Goal: Find specific page/section: Find specific page/section

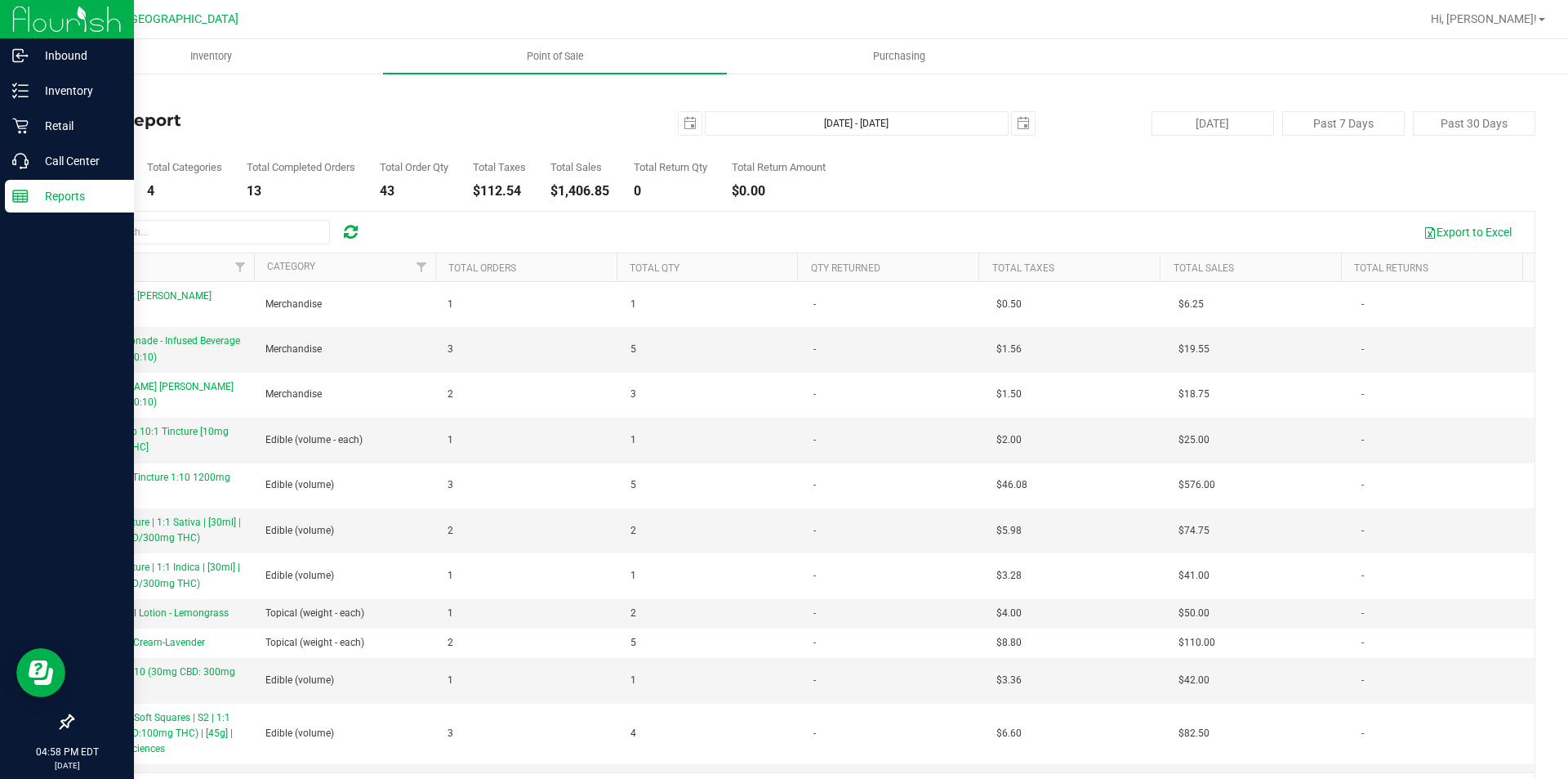
click at [23, 204] on div "Reports" at bounding box center [69, 196] width 129 height 33
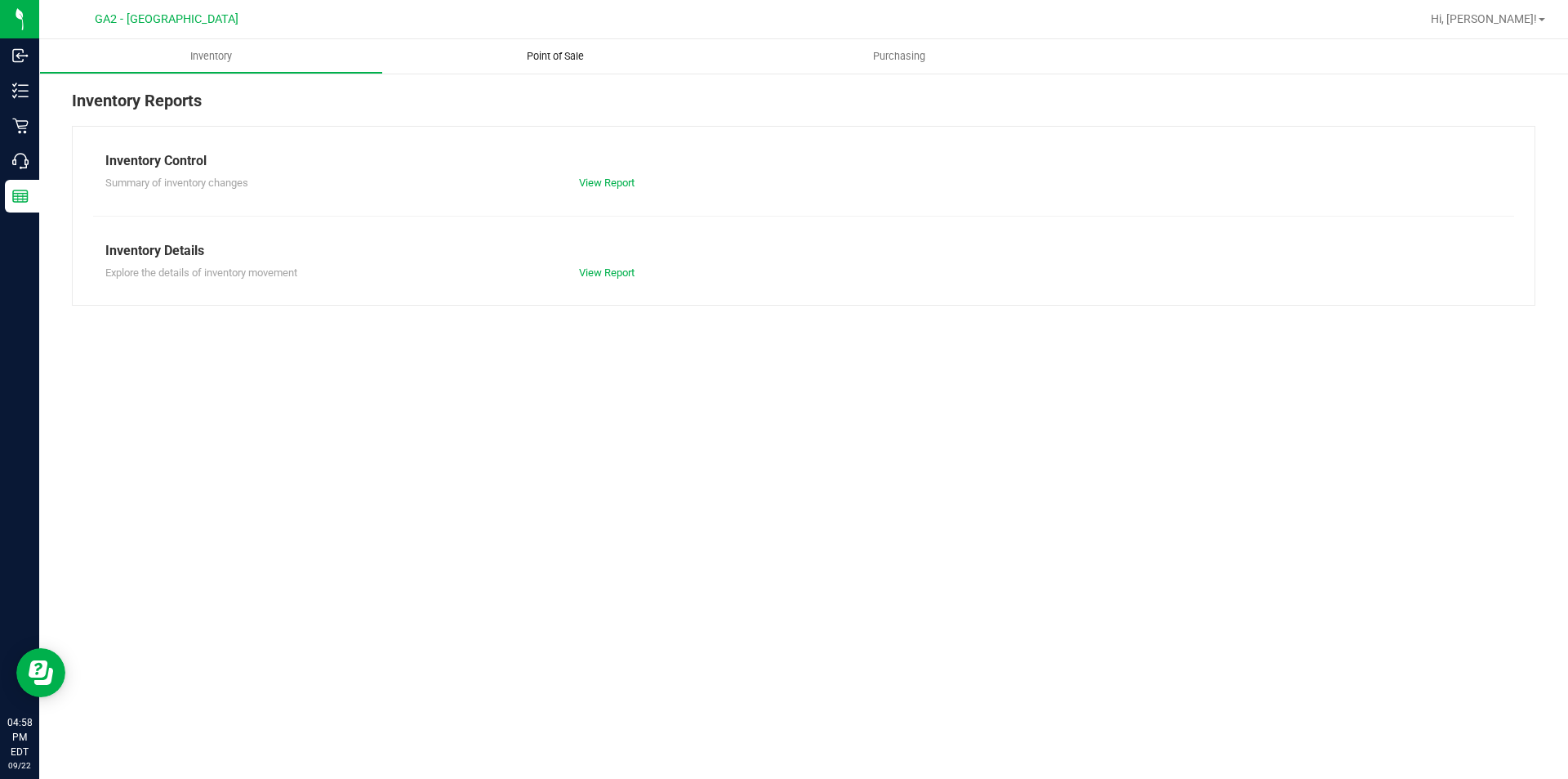
click at [555, 58] on span "Point of Sale" at bounding box center [555, 55] width 101 height 15
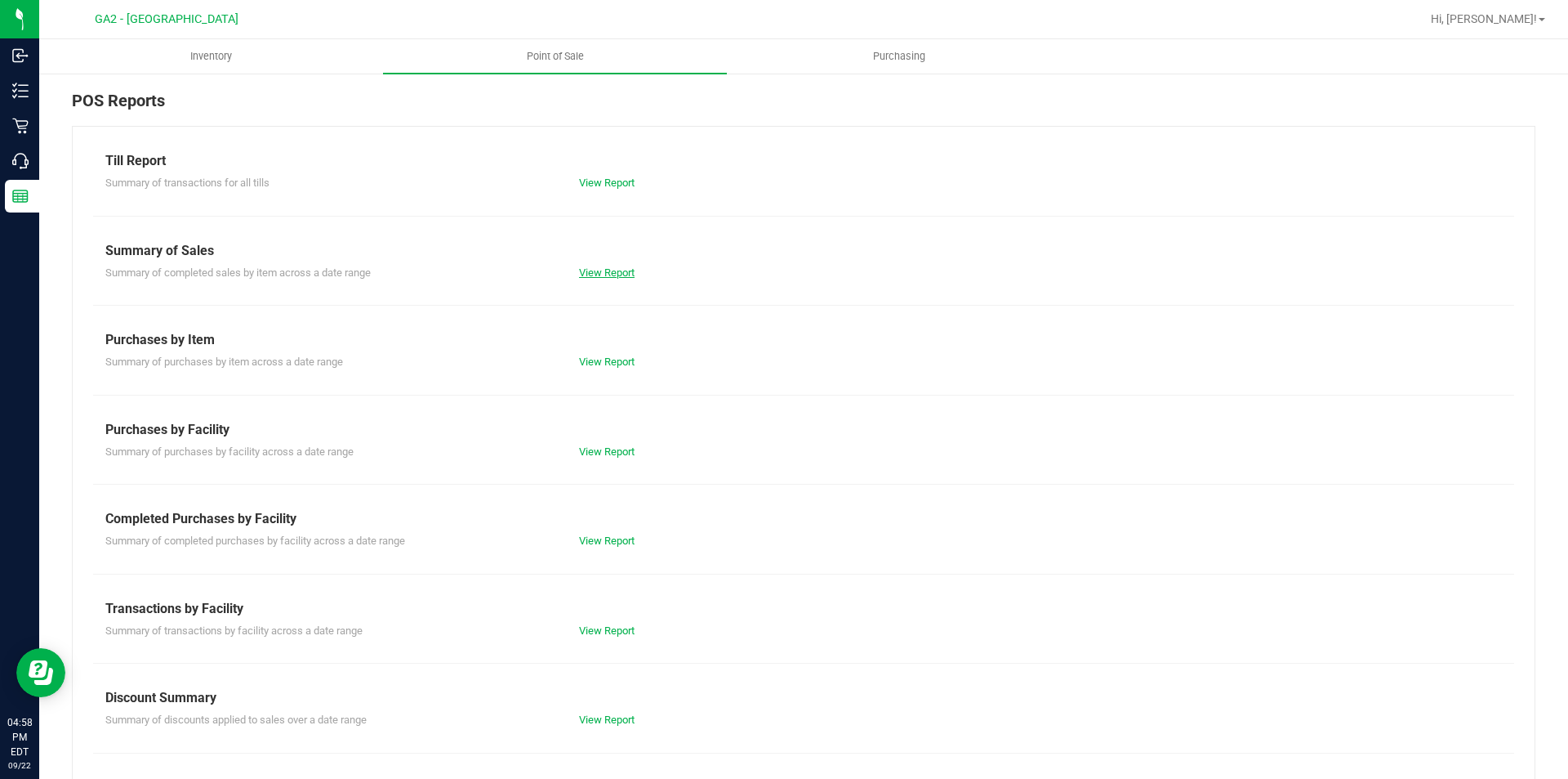
click at [618, 268] on link "View Report" at bounding box center [607, 272] width 55 height 13
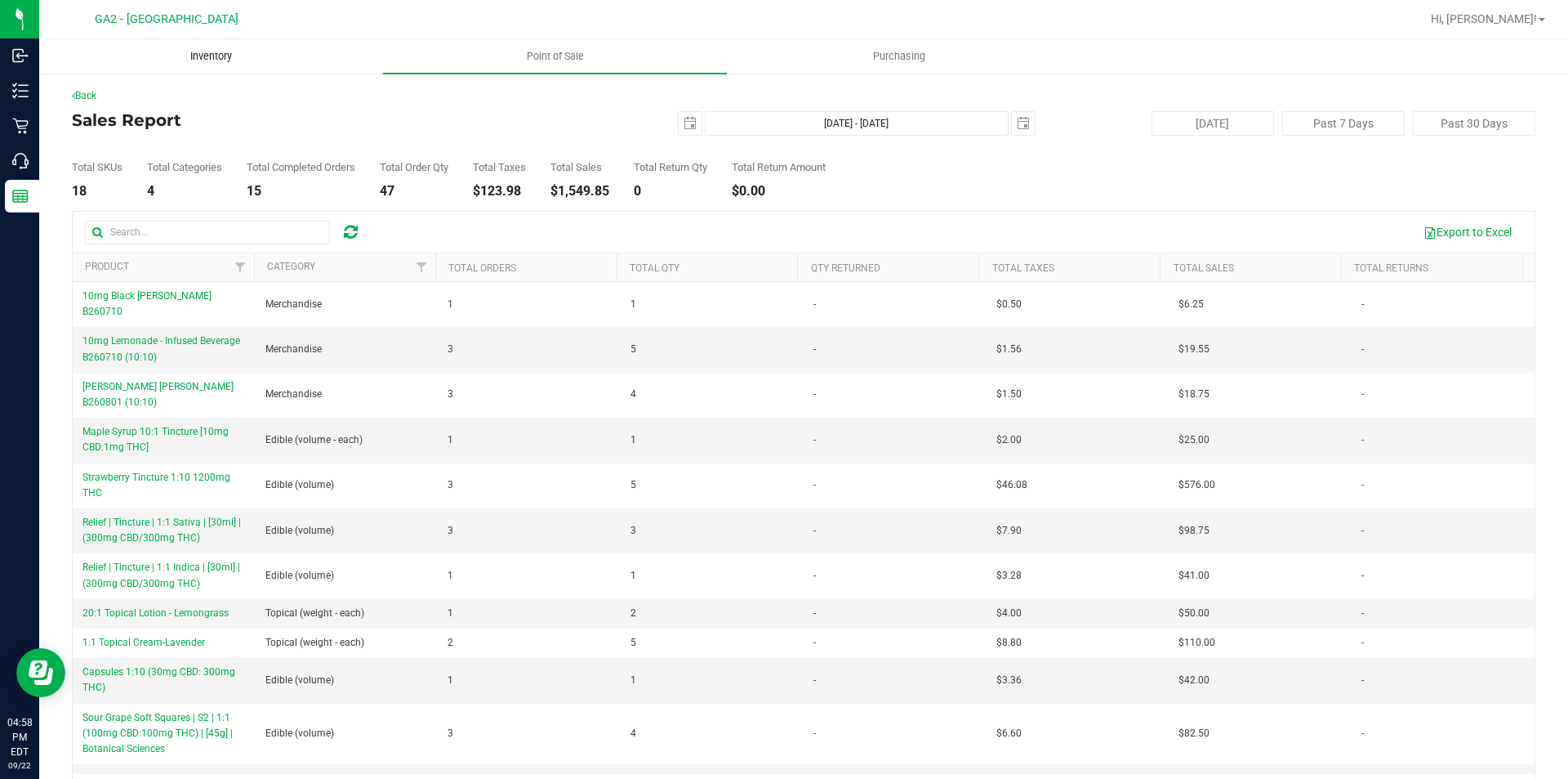
click at [197, 67] on uib-tab-heading "Inventory" at bounding box center [211, 56] width 342 height 33
